Goal: Transaction & Acquisition: Purchase product/service

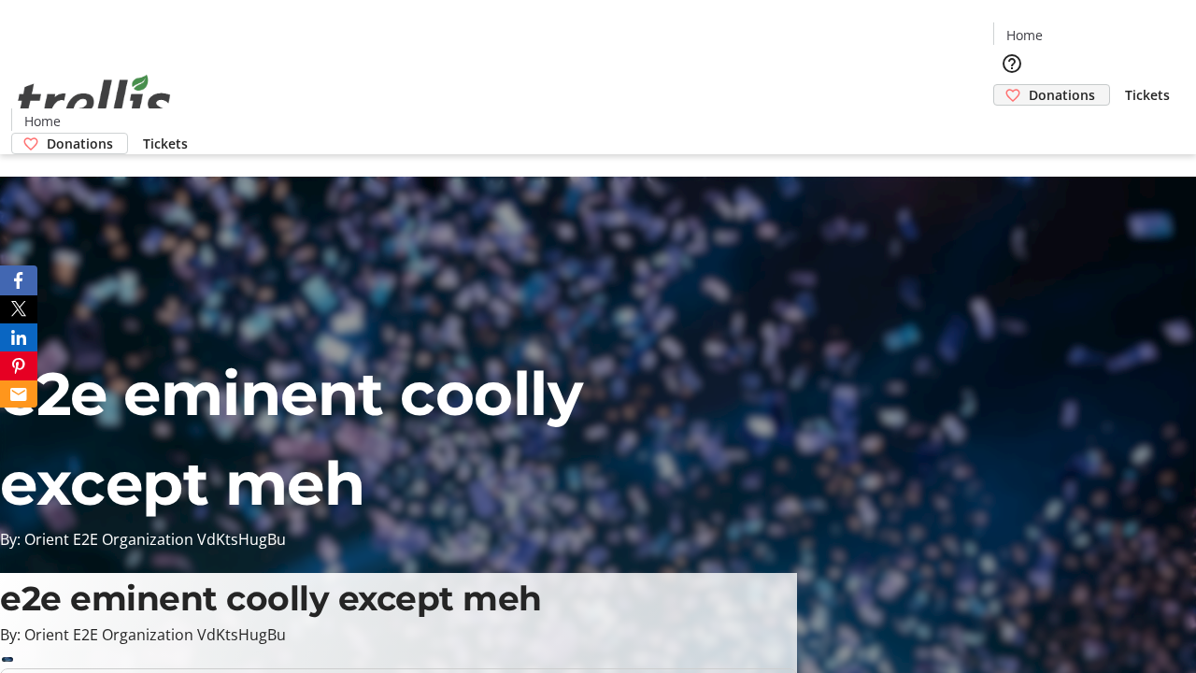
click at [1028, 85] on span "Donations" at bounding box center [1061, 95] width 66 height 20
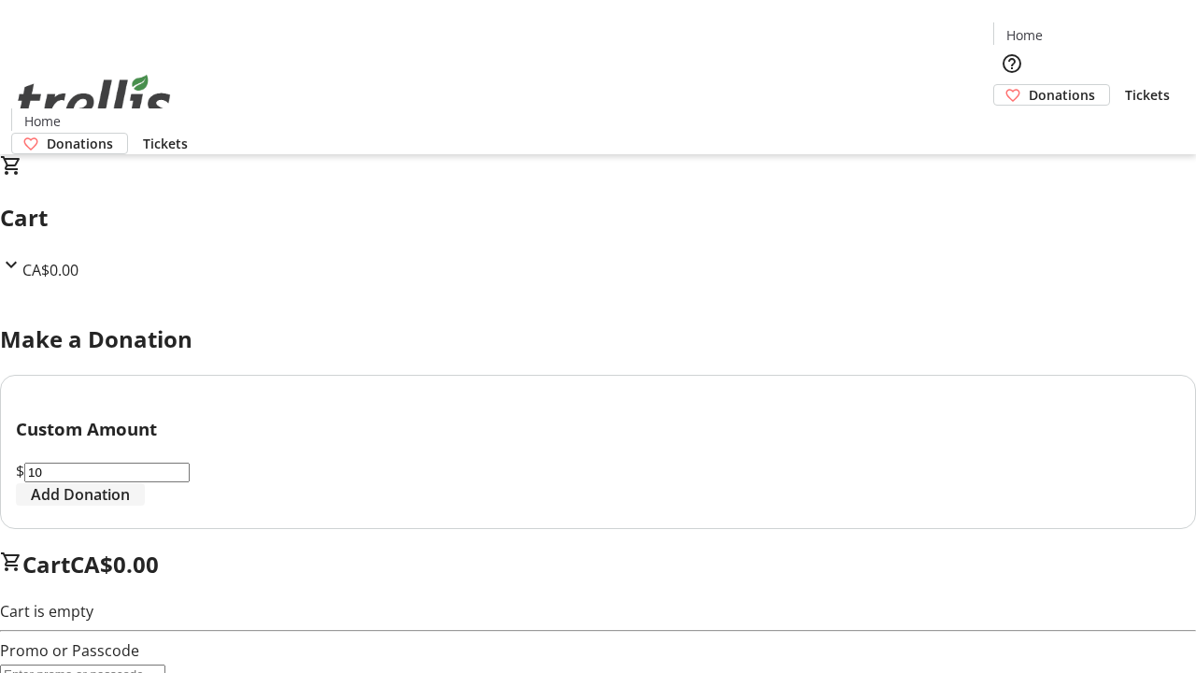
click at [130, 505] on span "Add Donation" at bounding box center [80, 494] width 99 height 22
select select "CA"
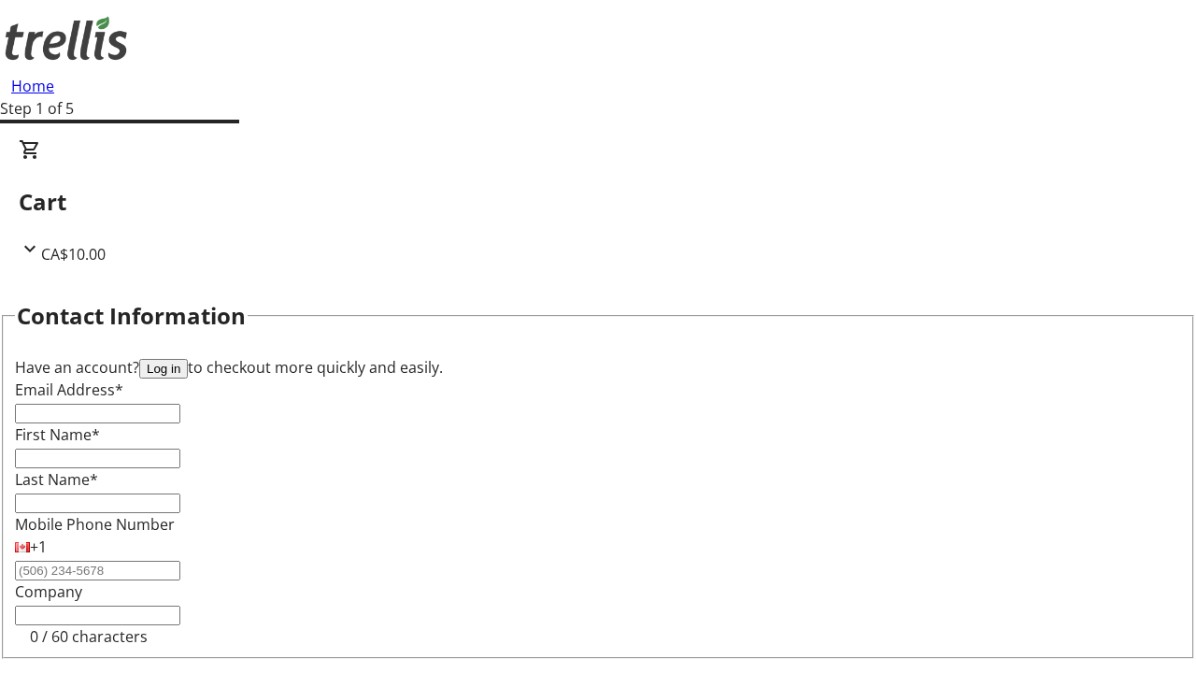
click at [188, 359] on button "Log in" at bounding box center [163, 369] width 49 height 20
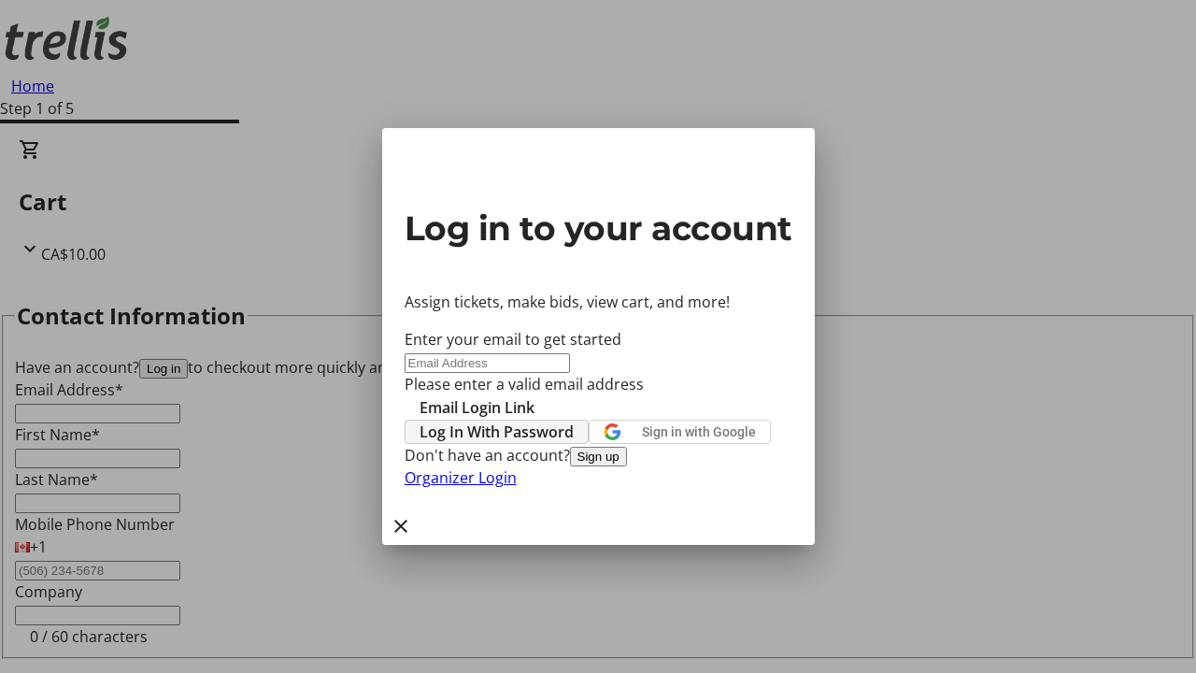
click at [574, 420] on span "Log In With Password" at bounding box center [496, 431] width 154 height 22
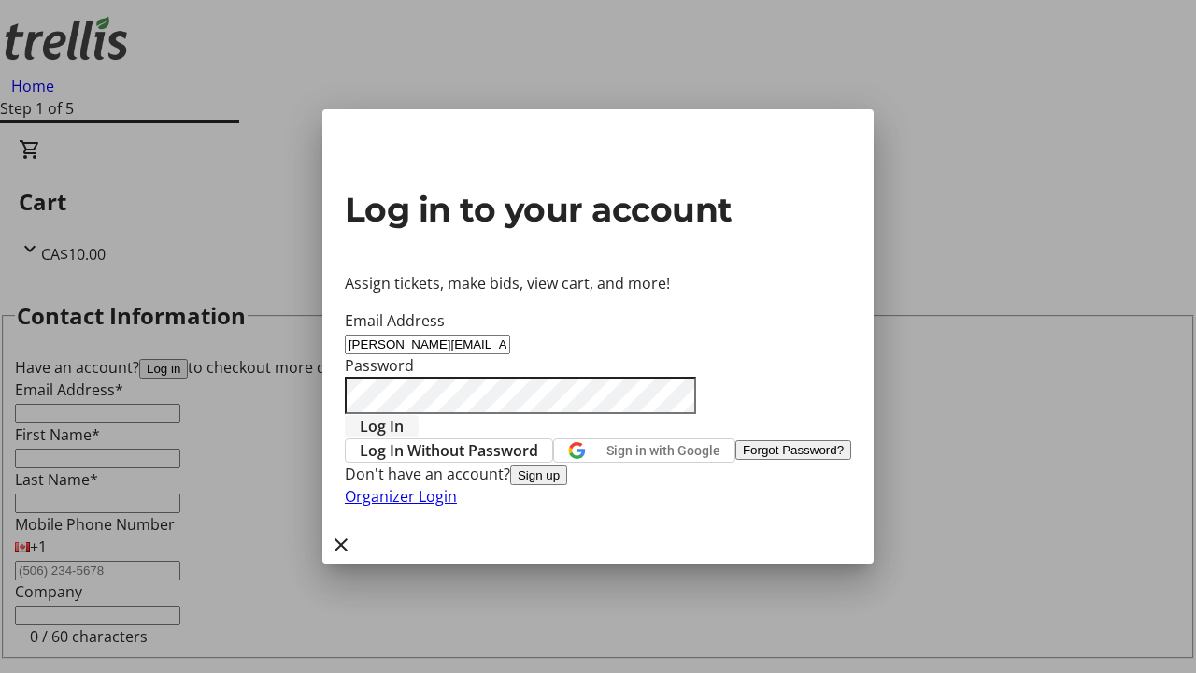
click at [404, 415] on span "Log In" at bounding box center [382, 426] width 44 height 22
